Goal: Answer question/provide support

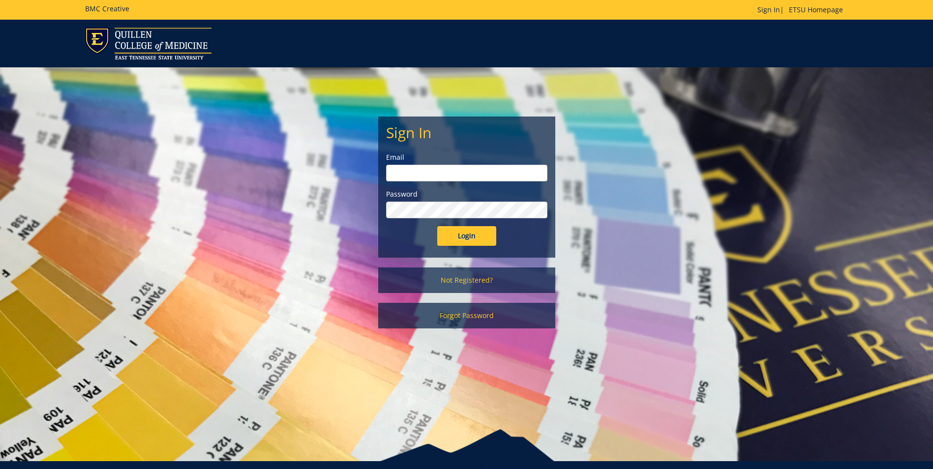
type input "[EMAIL_ADDRESS][DOMAIN_NAME]"
click at [471, 234] on input "Login" at bounding box center [466, 236] width 59 height 20
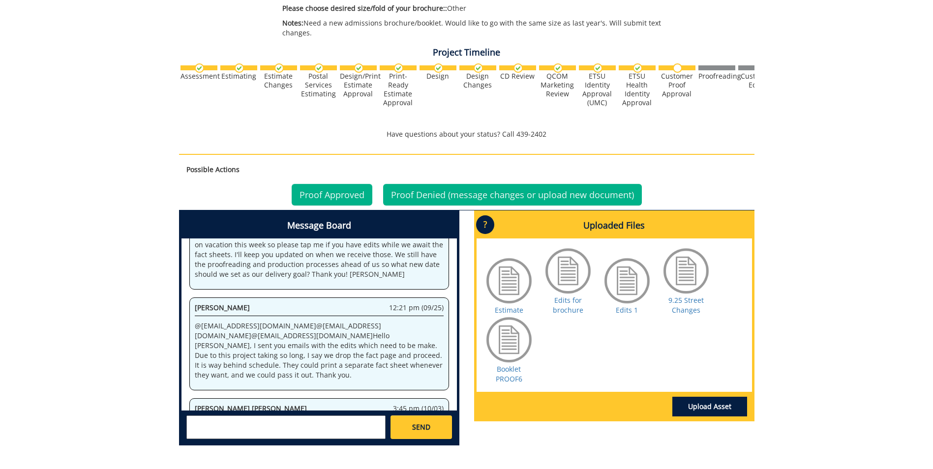
scroll to position [344, 0]
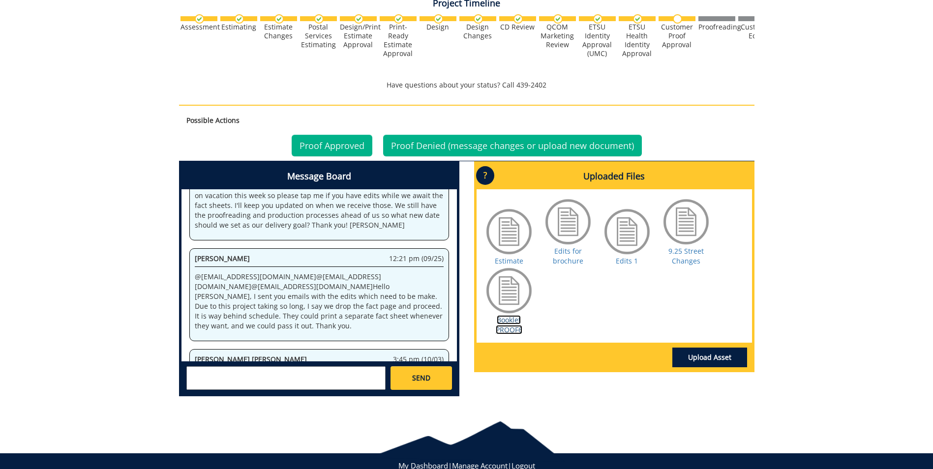
click at [510, 321] on link "Booklet PROOF6" at bounding box center [509, 324] width 27 height 19
click at [421, 146] on link "Proof Denied (message changes or upload new document)" at bounding box center [512, 146] width 259 height 22
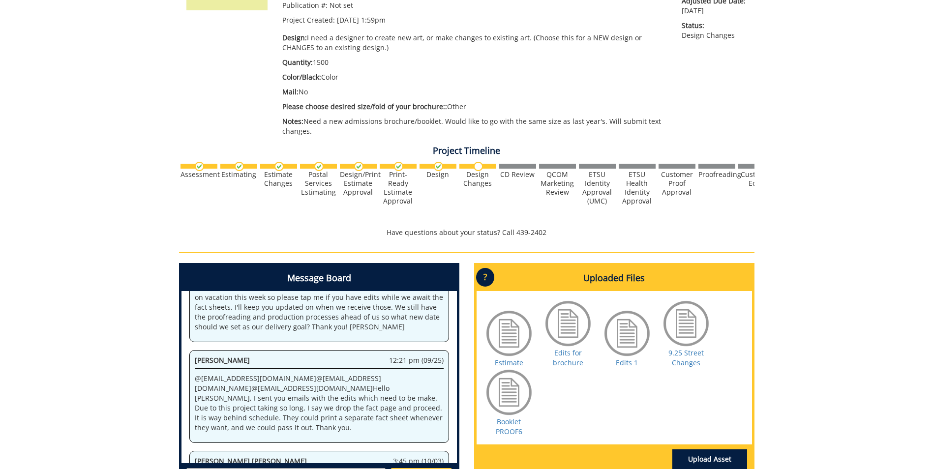
scroll to position [246, 0]
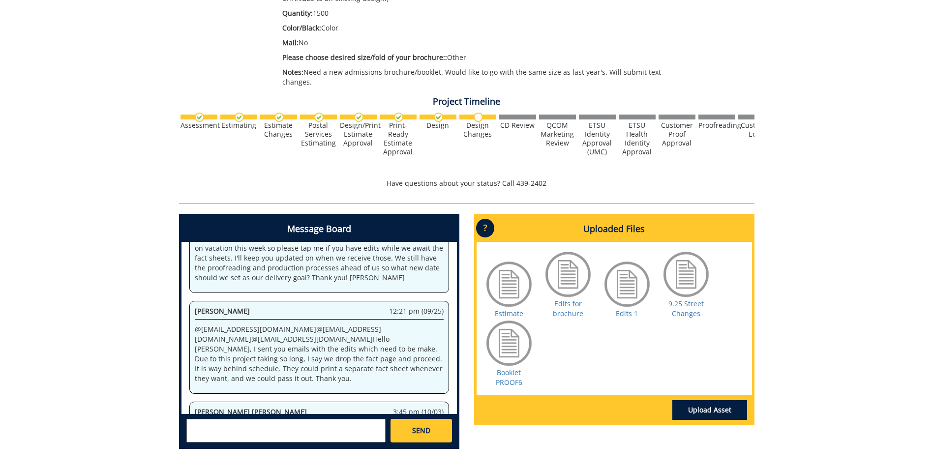
click at [199, 424] on textarea at bounding box center [285, 431] width 199 height 24
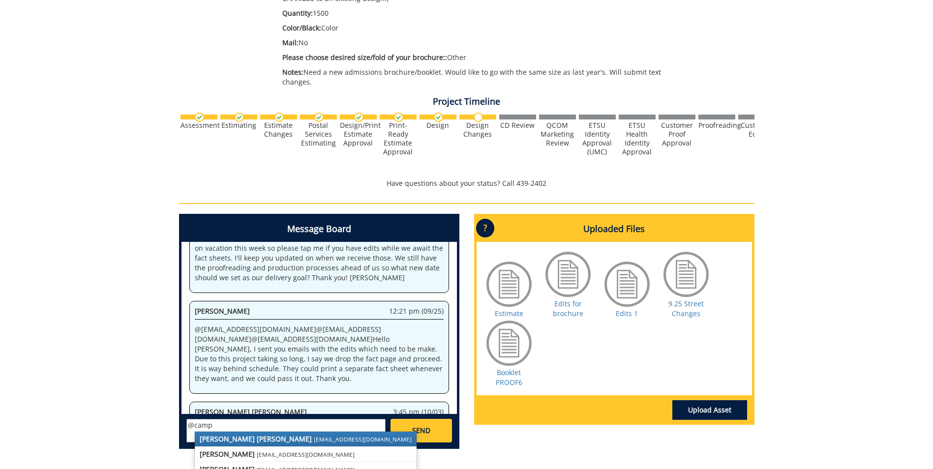
click at [251, 441] on strong "[PERSON_NAME] [PERSON_NAME]" at bounding box center [256, 438] width 112 height 9
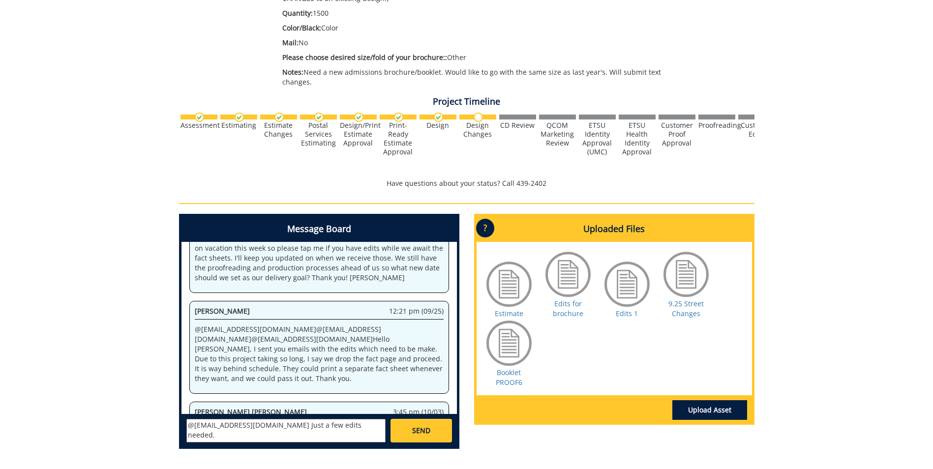
paste textarea "**REQUIREMENTS • Officially reported scores on the MCAT min. within the previou…"
click at [346, 428] on textarea "@[EMAIL_ADDRESS][DOMAIN_NAME] Just a few edits needed. **REQUIREMENTS • Officia…" at bounding box center [285, 431] width 199 height 24
type textarea "@[EMAIL_ADDRESS][DOMAIN_NAME] Just a few edits needed. Will email them to you. …"
click at [420, 433] on span "SEND" at bounding box center [421, 431] width 18 height 10
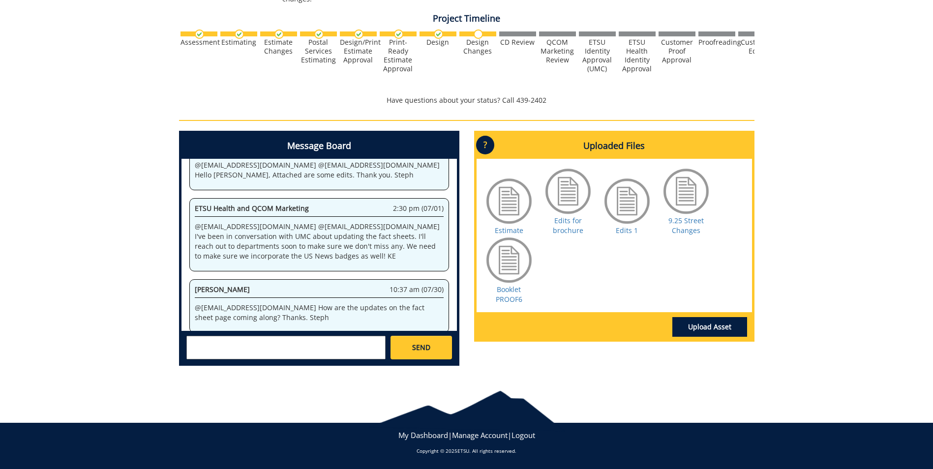
scroll to position [90927, 0]
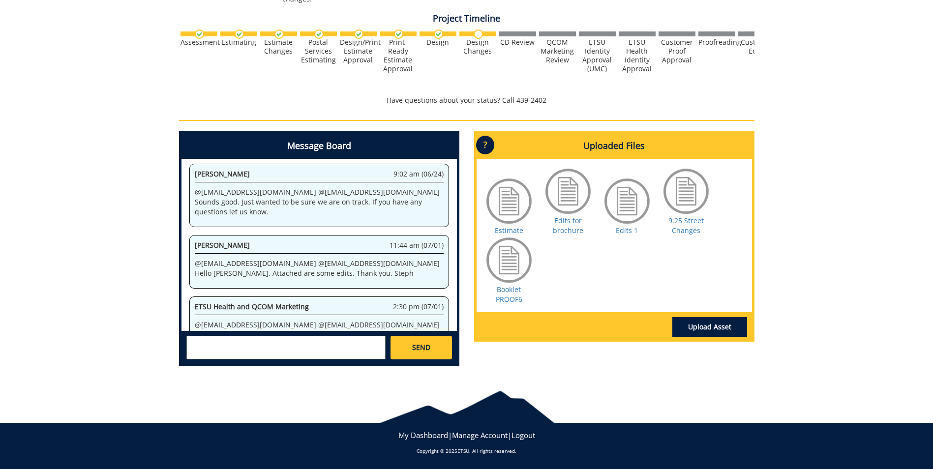
click at [386, 433] on div "My Dashboard | Manage Account | Logout" at bounding box center [466, 435] width 933 height 10
click at [324, 434] on div "My Dashboard | Manage Account | Logout" at bounding box center [466, 435] width 933 height 10
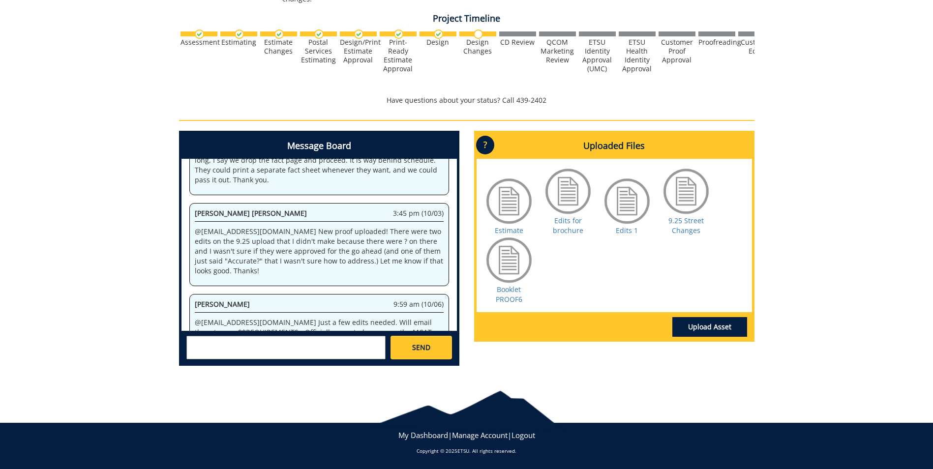
scroll to position [273109, 0]
